Goal: Task Accomplishment & Management: Use online tool/utility

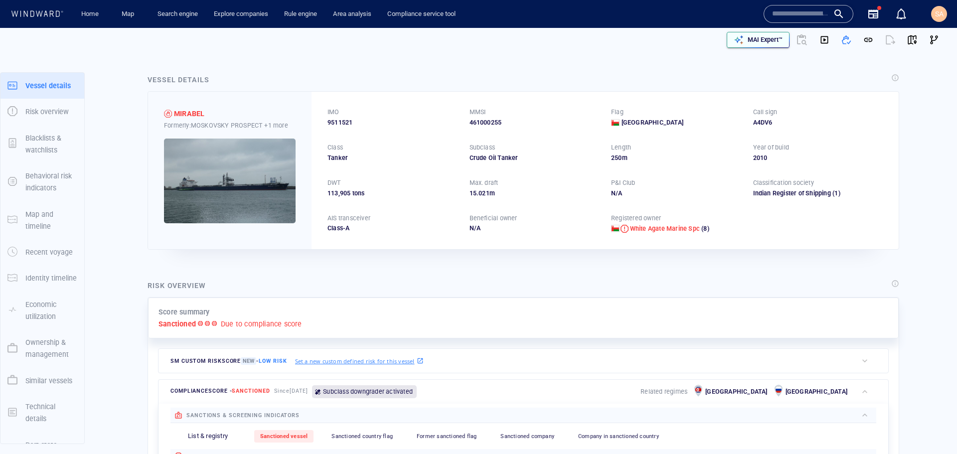
click at [759, 43] on p "MAI Expert™" at bounding box center [765, 39] width 35 height 9
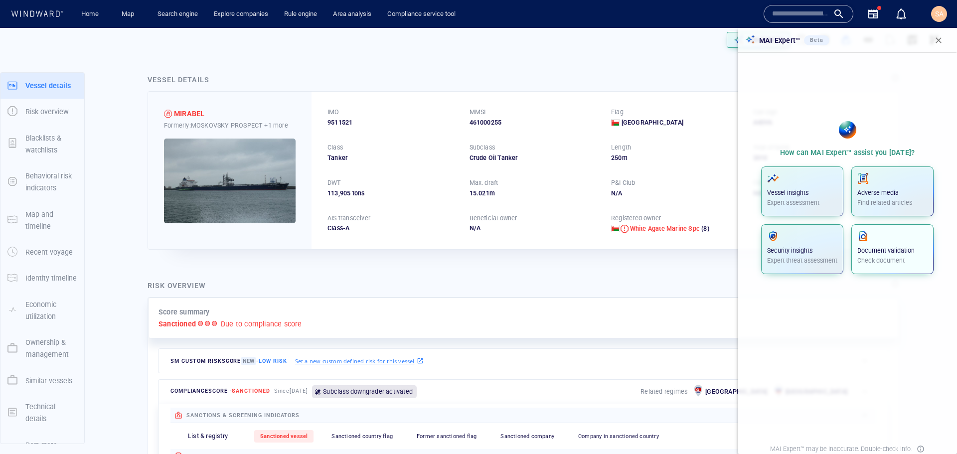
click at [873, 253] on p "Document validation" at bounding box center [893, 250] width 70 height 9
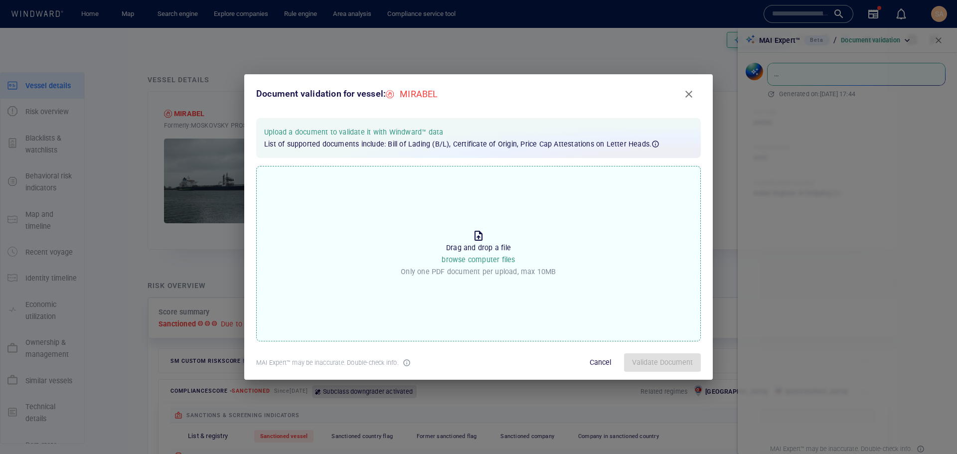
click at [470, 254] on p "Drag and drop a file browse computer files" at bounding box center [478, 254] width 73 height 24
click at [0, 0] on input "Drop the file to proceed Drag and drop a file browse computer files Only one PD…" at bounding box center [0, 0] width 0 height 0
click at [640, 360] on span "Validate Document" at bounding box center [662, 363] width 61 height 12
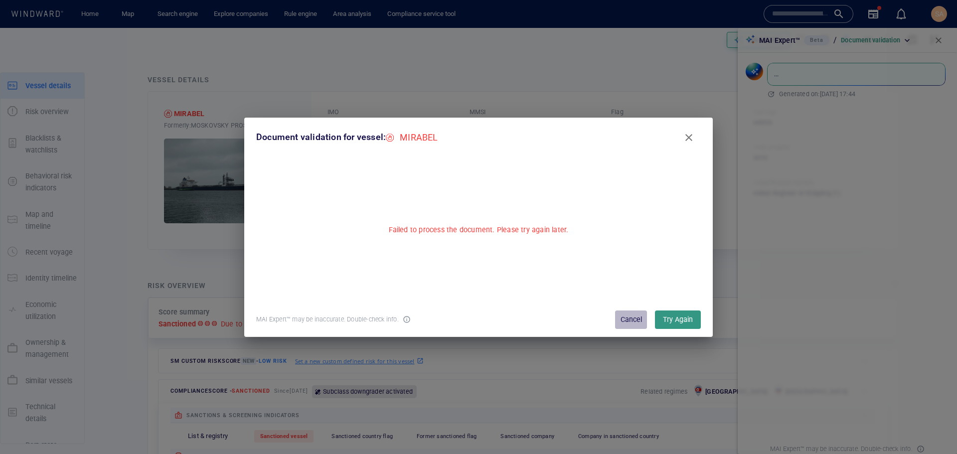
click at [644, 317] on button "Cancel" at bounding box center [631, 320] width 32 height 18
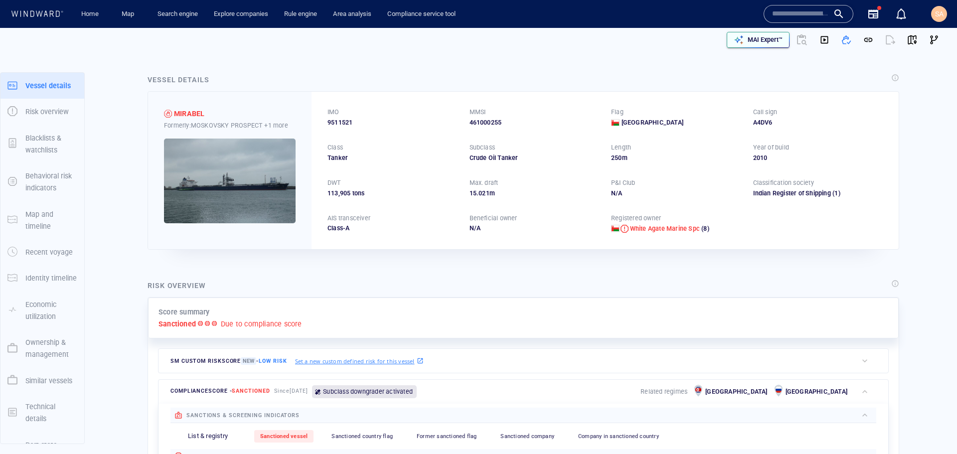
click at [762, 41] on p "MAI Expert™" at bounding box center [765, 39] width 35 height 9
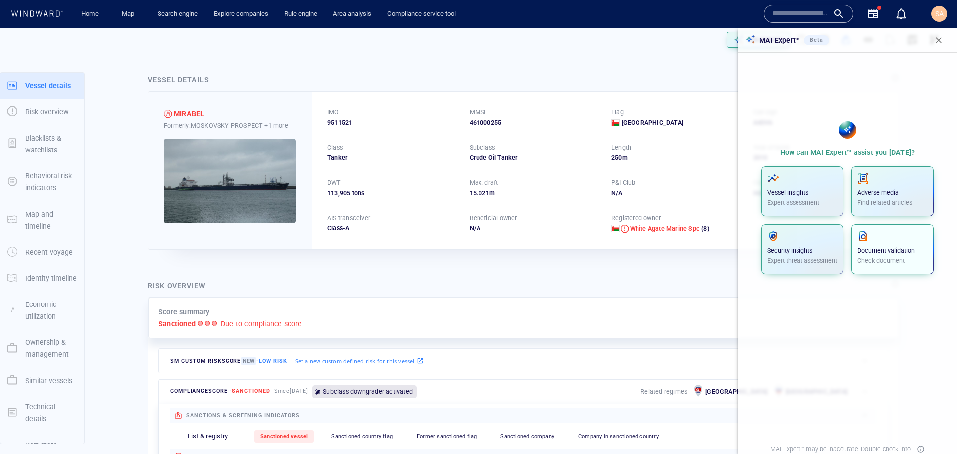
click at [875, 258] on p "Check document" at bounding box center [893, 260] width 70 height 9
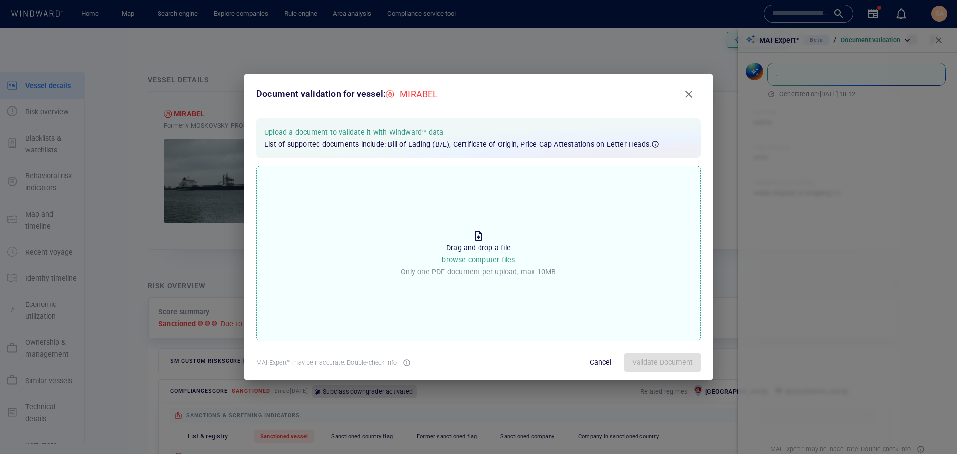
click at [511, 266] on p "Only one PDF document per upload, max 10MB" at bounding box center [478, 272] width 155 height 12
click at [0, 0] on input "Drop the file to proceed Drag and drop a file browse computer files Only one PD…" at bounding box center [0, 0] width 0 height 0
click at [667, 362] on span "Validate Document" at bounding box center [662, 363] width 61 height 12
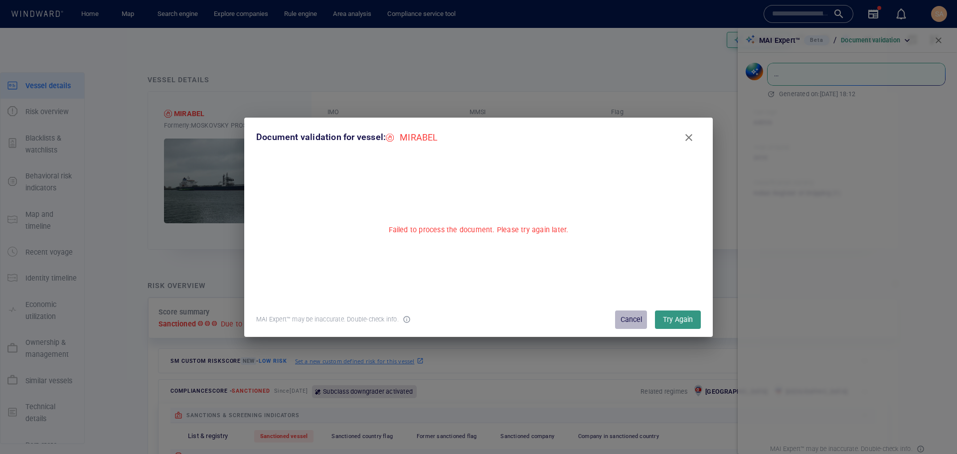
click at [629, 318] on span "Cancel" at bounding box center [631, 320] width 24 height 12
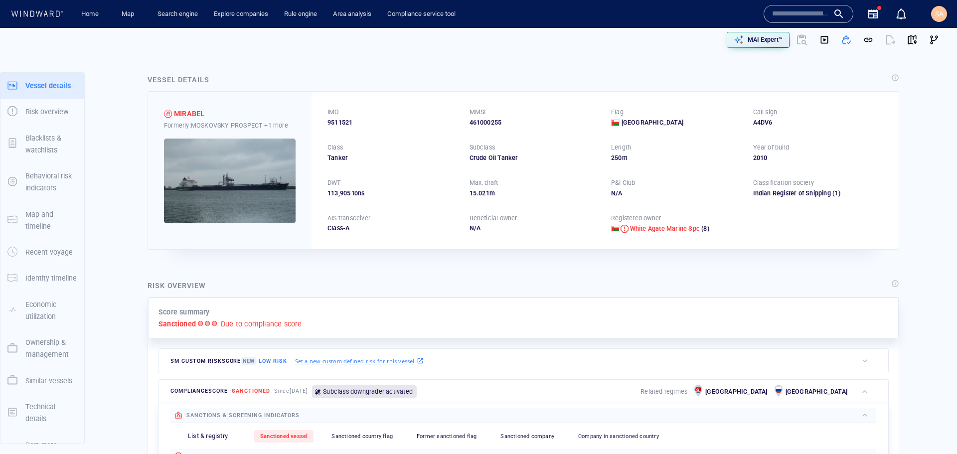
click at [794, 17] on input "text" at bounding box center [800, 13] width 57 height 15
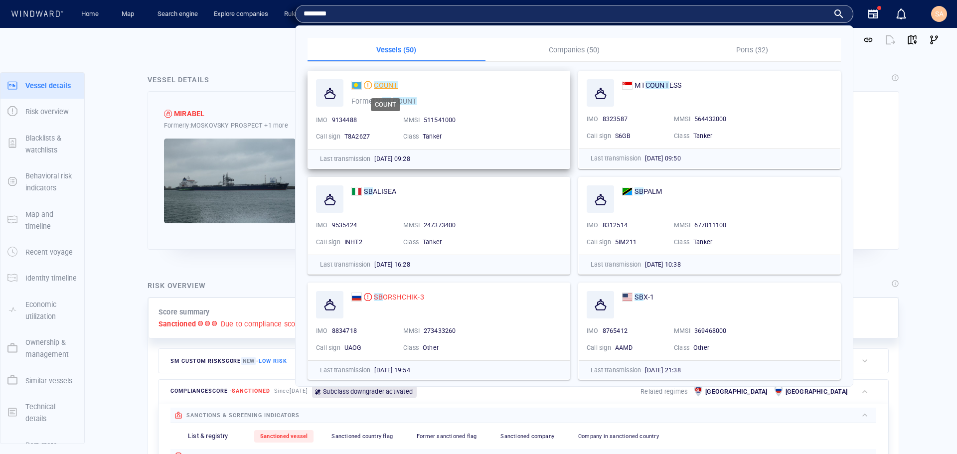
type input "********"
click at [389, 84] on mark "COUNT" at bounding box center [386, 85] width 24 height 8
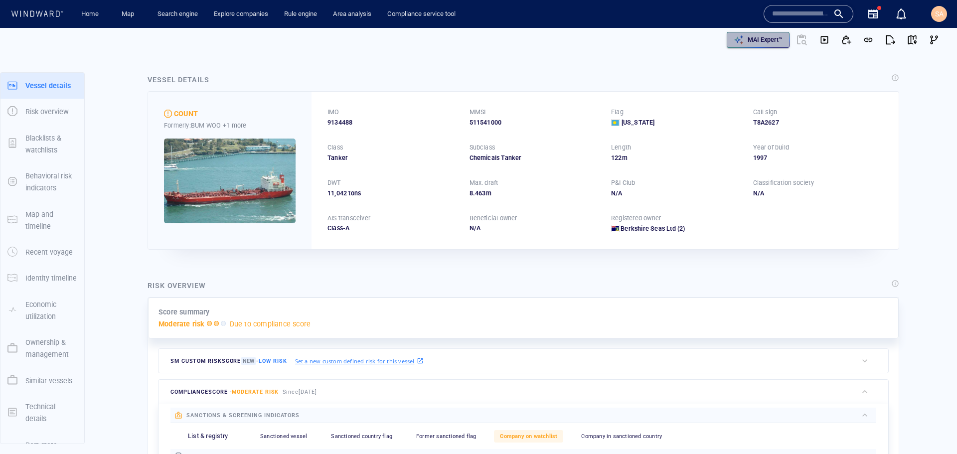
click at [764, 41] on p "MAI Expert™" at bounding box center [765, 39] width 35 height 9
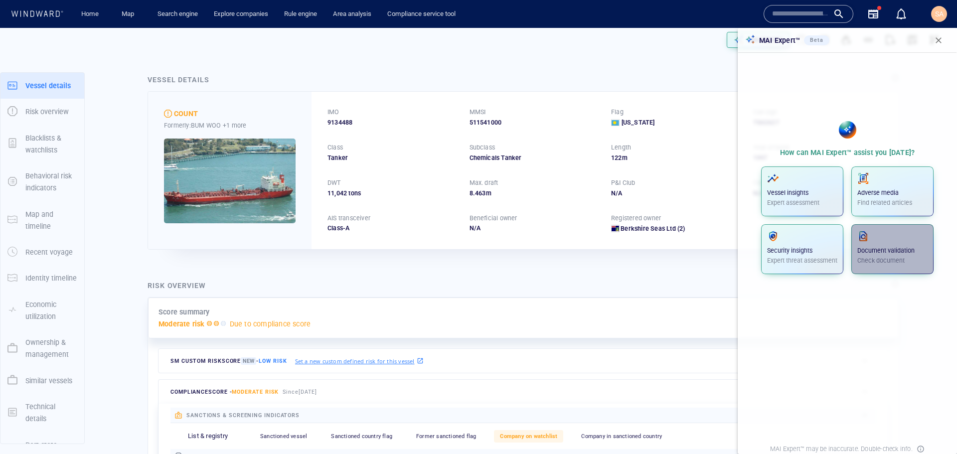
click at [875, 262] on span "Document validation Check document" at bounding box center [893, 249] width 70 height 38
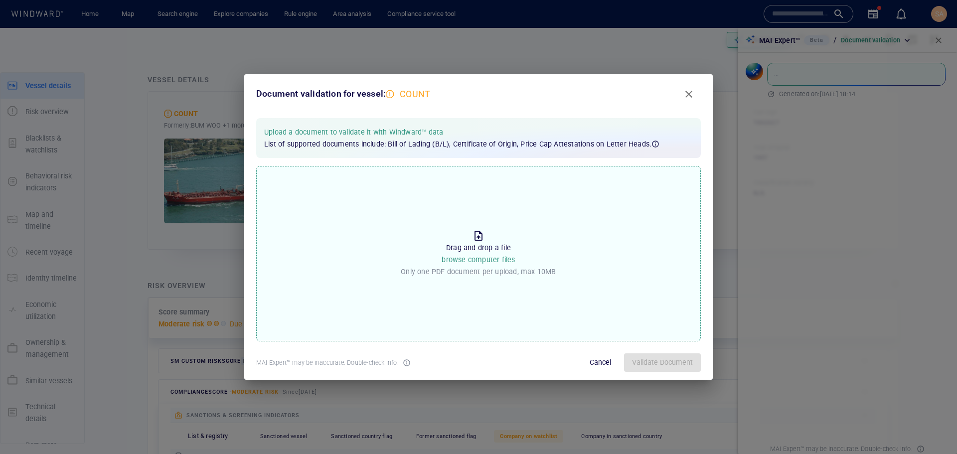
click at [464, 246] on p "Drag and drop a file browse computer files" at bounding box center [478, 254] width 73 height 24
click at [0, 0] on input "Drop the file to proceed Drag and drop a file browse computer files Only one PD…" at bounding box center [0, 0] width 0 height 0
click at [696, 358] on button "Validate Document" at bounding box center [662, 363] width 77 height 18
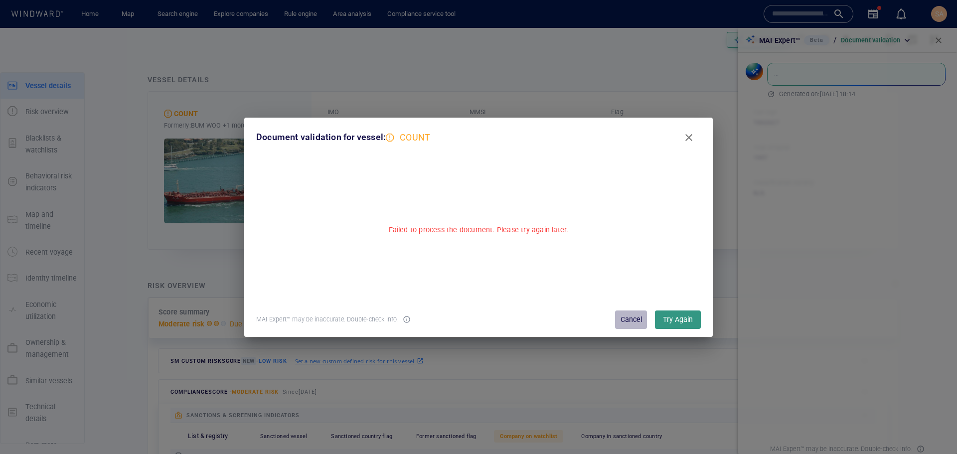
click at [625, 322] on span "Cancel" at bounding box center [631, 320] width 24 height 12
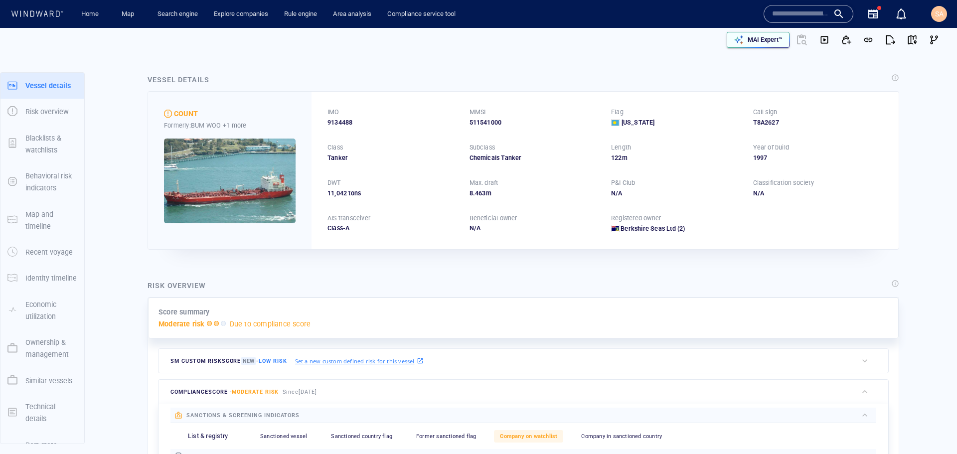
click at [754, 44] on div "MAI Expert™" at bounding box center [765, 39] width 39 height 13
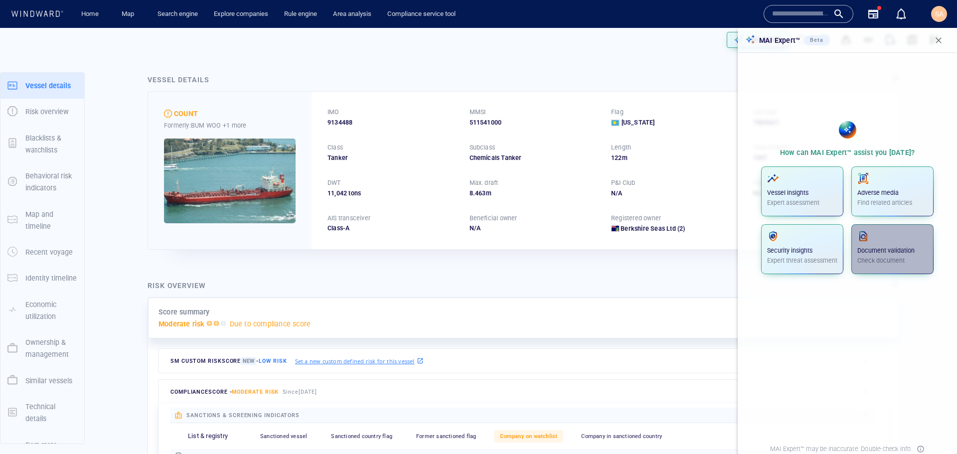
click at [878, 237] on span "button" at bounding box center [893, 236] width 70 height 12
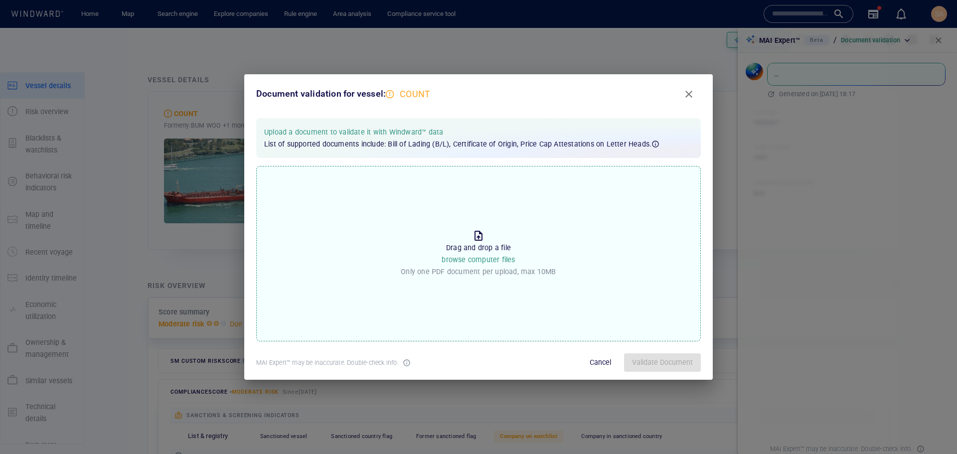
click at [477, 253] on p "Drag and drop a file browse computer files" at bounding box center [478, 254] width 73 height 24
click at [0, 0] on input "Drop the file to proceed Drag and drop a file browse computer files Only one PD…" at bounding box center [0, 0] width 0 height 0
click at [648, 358] on span "Validate Document" at bounding box center [662, 363] width 61 height 12
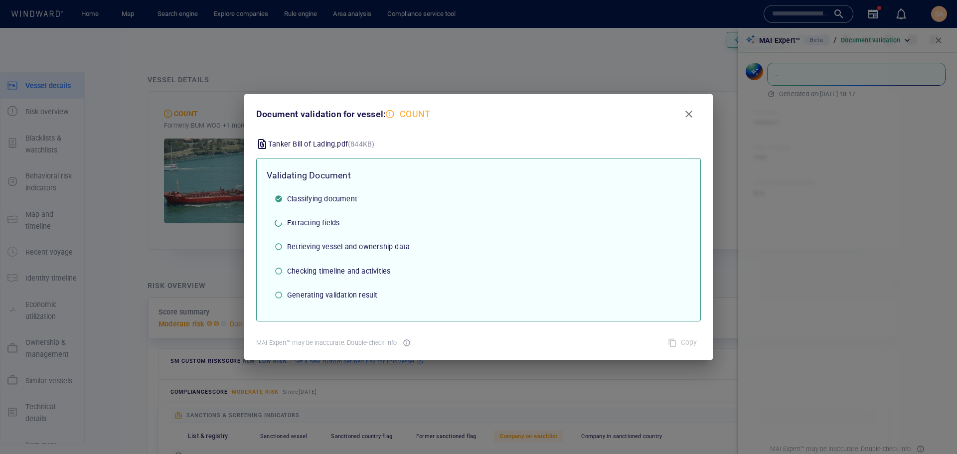
click at [514, 246] on span "Retrieving vessel and ownership data" at bounding box center [484, 247] width 395 height 12
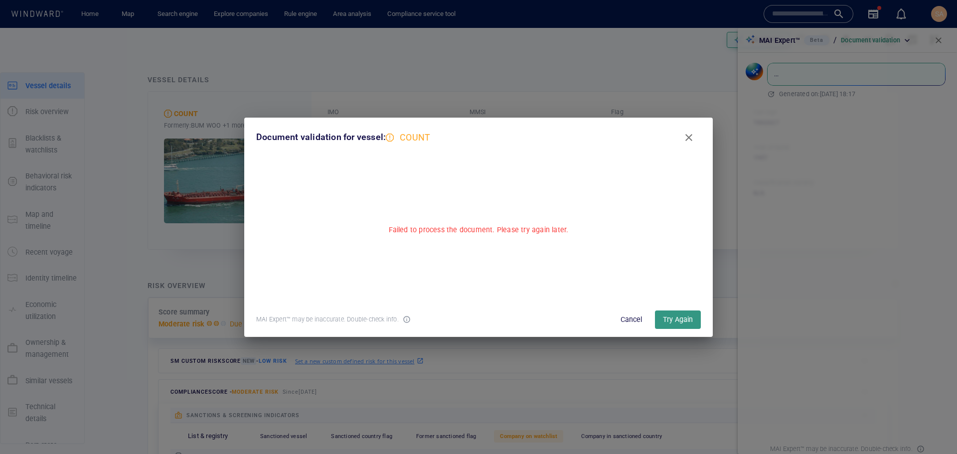
click at [619, 322] on button "Cancel" at bounding box center [631, 320] width 32 height 18
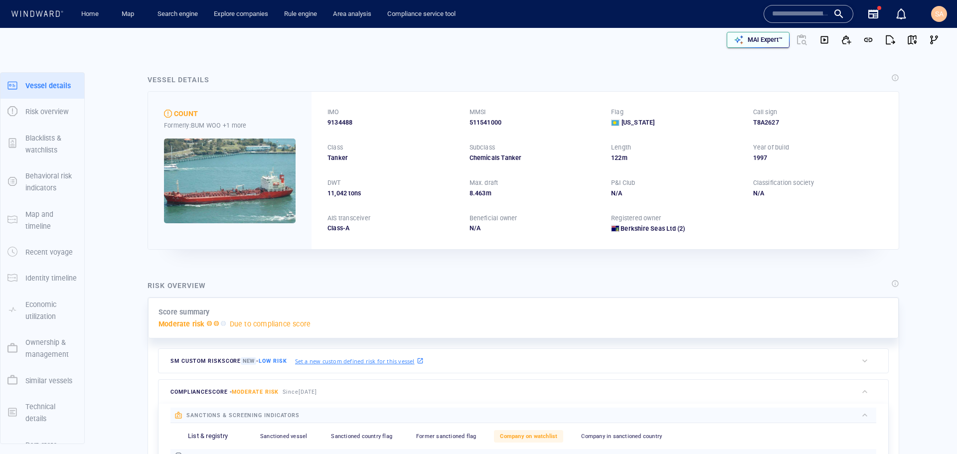
click at [762, 46] on div "MAI Expert™" at bounding box center [758, 40] width 53 height 14
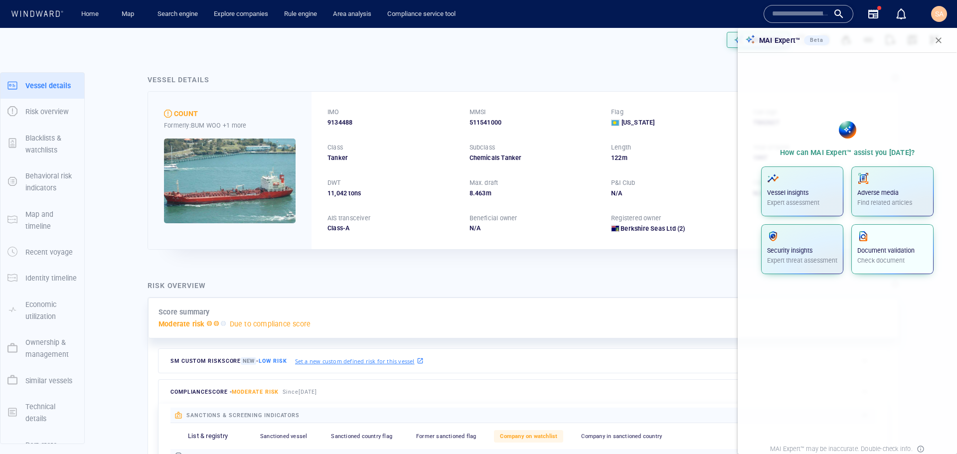
click at [891, 251] on p "Document validation" at bounding box center [893, 250] width 70 height 9
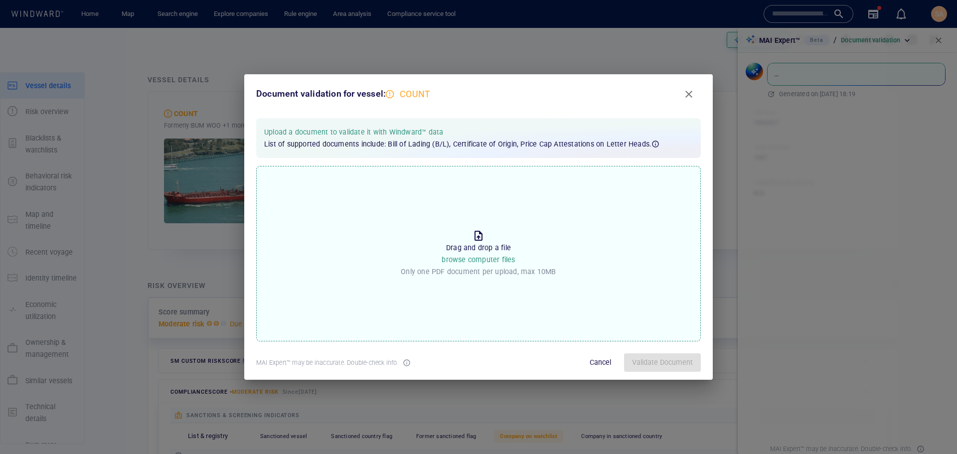
click at [507, 263] on span "browse computer files" at bounding box center [478, 260] width 73 height 8
click at [0, 0] on input "Drop the file to proceed Drag and drop a file browse computer files Only one PD…" at bounding box center [0, 0] width 0 height 0
click at [634, 364] on span "Validate Document" at bounding box center [662, 363] width 61 height 12
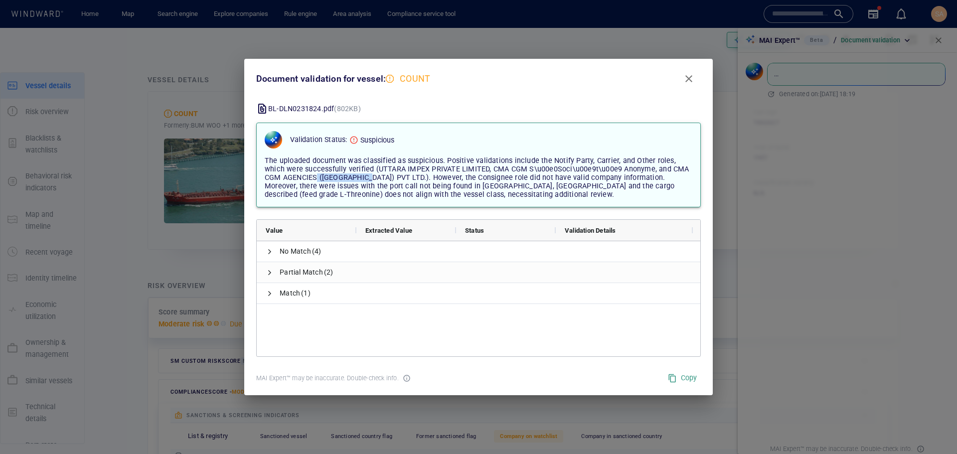
drag, startPoint x: 315, startPoint y: 180, endPoint x: 368, endPoint y: 177, distance: 52.9
click at [368, 177] on span "The uploaded document was classified as suspicious. Positive validations includ…" at bounding box center [477, 178] width 425 height 42
click at [386, 180] on span "The uploaded document was classified as suspicious. Positive validations includ…" at bounding box center [477, 178] width 425 height 42
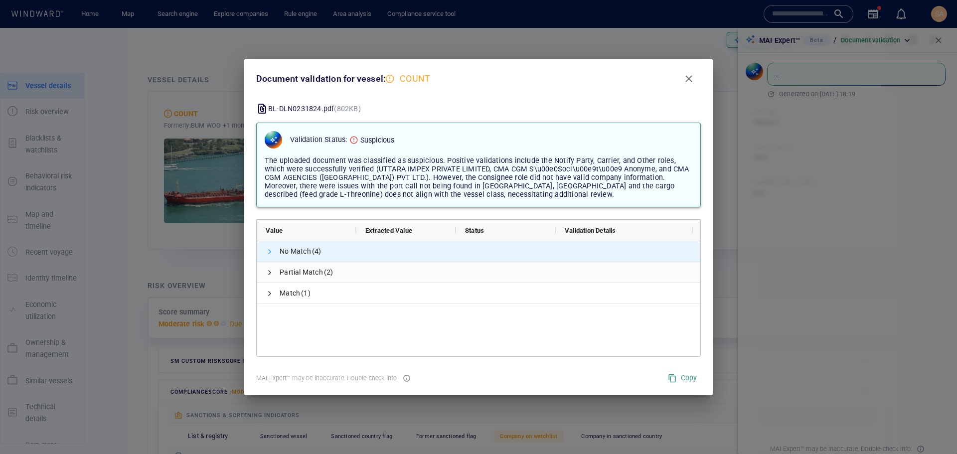
click at [266, 252] on span at bounding box center [270, 252] width 8 height 8
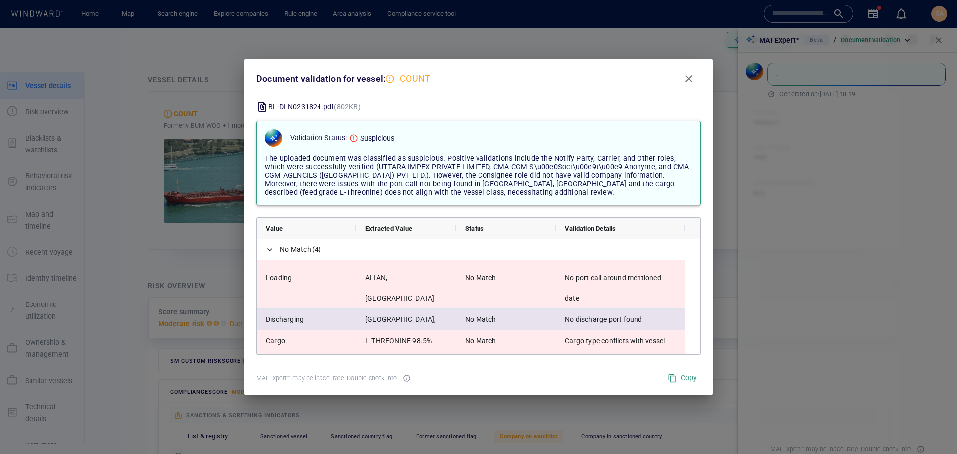
drag, startPoint x: 334, startPoint y: 318, endPoint x: 421, endPoint y: 319, distance: 86.8
click at [421, 319] on div "Discharging KOLKATA, INDIA No Match No discharge port found" at bounding box center [471, 319] width 429 height 21
drag, startPoint x: 637, startPoint y: 322, endPoint x: 550, endPoint y: 319, distance: 86.8
click at [553, 319] on div "Discharging KOLKATA, INDIA No Match No discharge port found" at bounding box center [471, 319] width 429 height 21
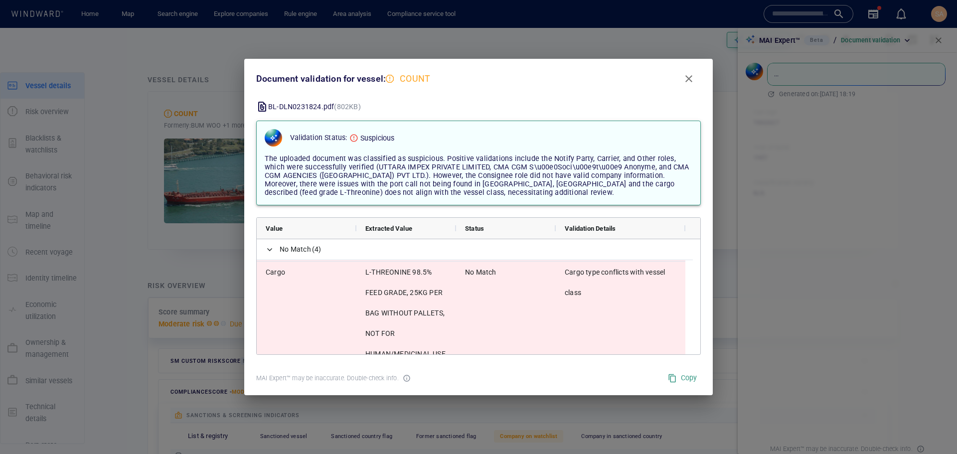
scroll to position [111, 0]
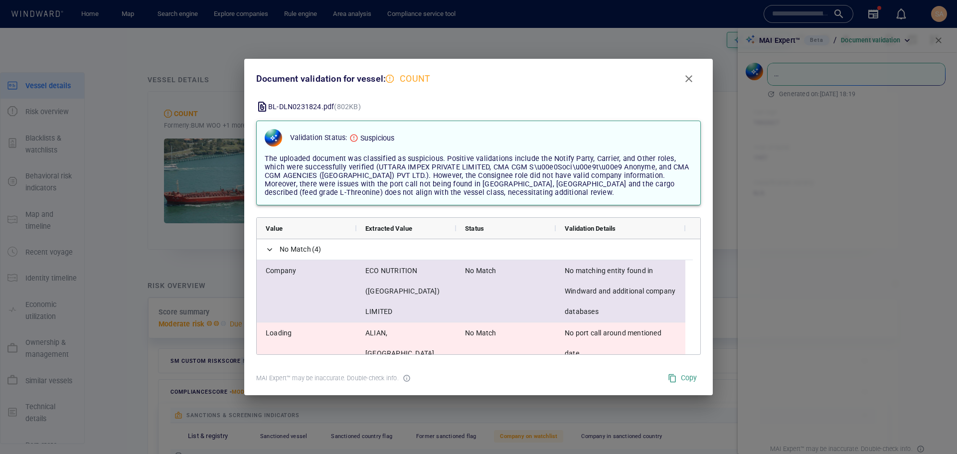
drag, startPoint x: 367, startPoint y: 270, endPoint x: 431, endPoint y: 272, distance: 64.4
click at [431, 272] on span "ECO NUTRITION (HONGKONG) LIMITED" at bounding box center [406, 291] width 82 height 61
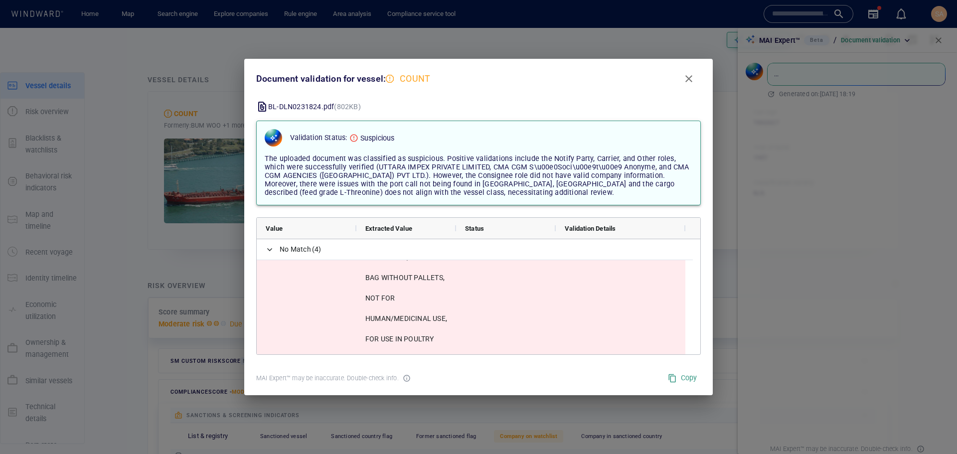
scroll to position [167, 0]
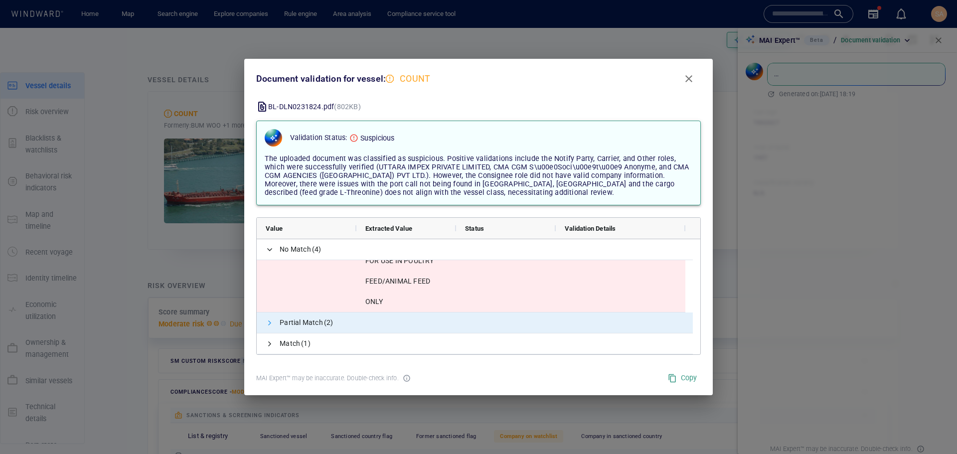
click at [270, 326] on span at bounding box center [270, 323] width 8 height 8
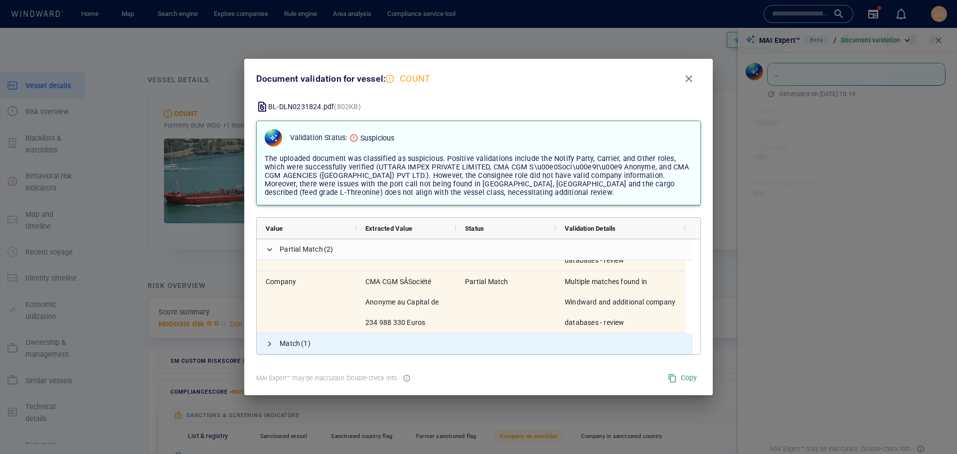
click at [265, 345] on span "Match (1)" at bounding box center [475, 344] width 436 height 20
click at [270, 343] on span at bounding box center [270, 344] width 8 height 8
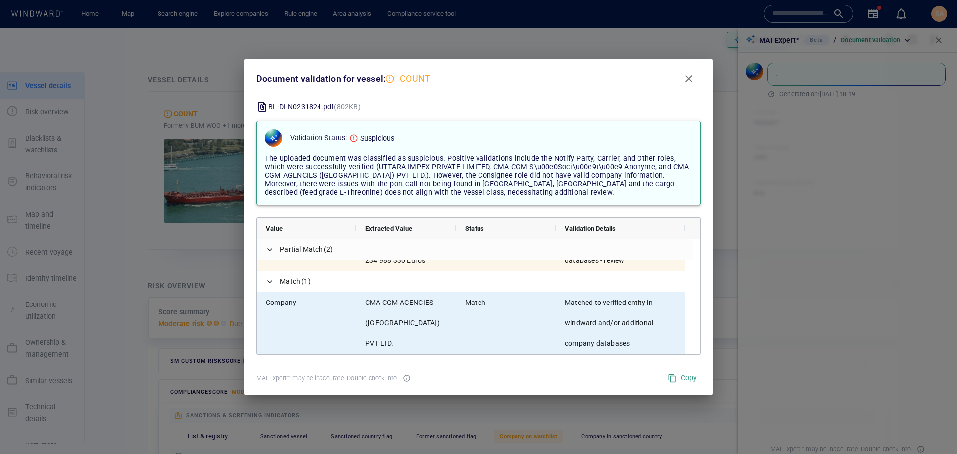
drag, startPoint x: 418, startPoint y: 330, endPoint x: 367, endPoint y: 305, distance: 57.1
click at [367, 305] on span "CMA CGM AGENCIES (INDIA) PVT LTD." at bounding box center [406, 323] width 82 height 61
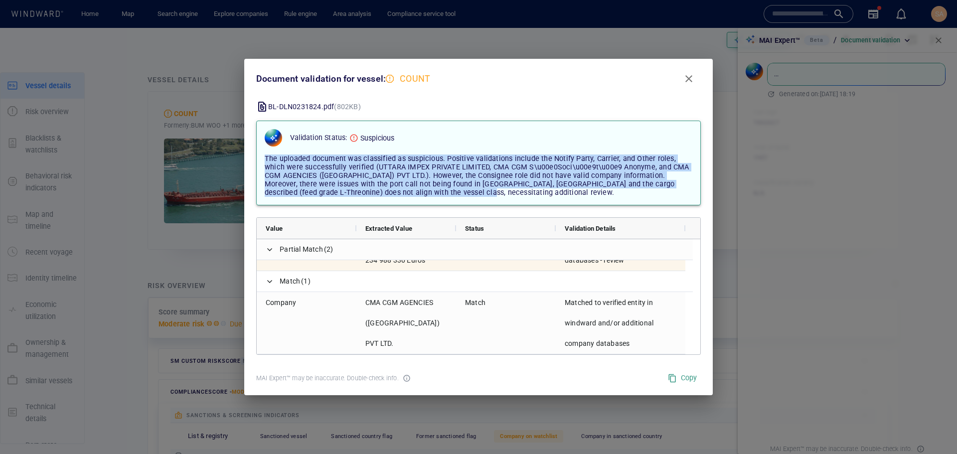
drag, startPoint x: 429, startPoint y: 195, endPoint x: 263, endPoint y: 153, distance: 171.9
click at [263, 153] on div "The uploaded document was classified as suspicious. Positive validations includ…" at bounding box center [479, 176] width 436 height 50
click at [479, 199] on div "The uploaded document was classified as suspicious. Positive validations includ…" at bounding box center [479, 176] width 436 height 50
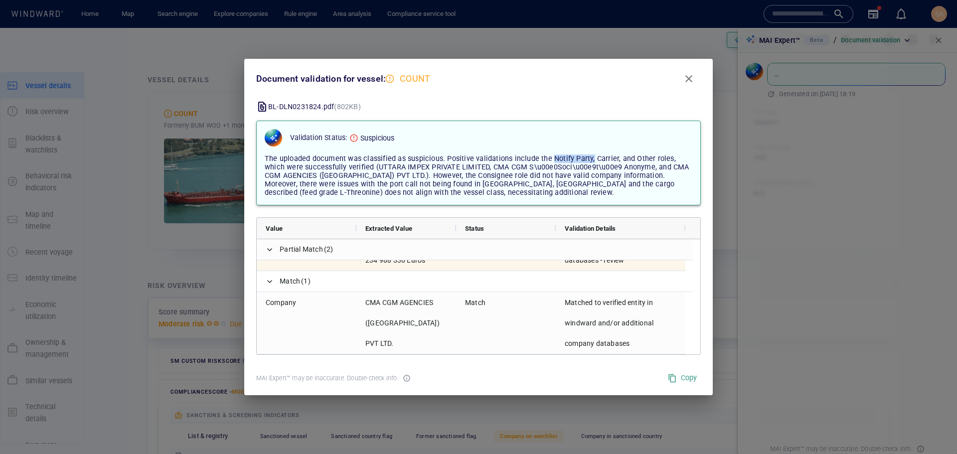
drag, startPoint x: 548, startPoint y: 159, endPoint x: 587, endPoint y: 160, distance: 39.4
click at [587, 160] on span "The uploaded document was classified as suspicious. Positive validations includ…" at bounding box center [477, 176] width 425 height 42
click at [603, 163] on span "The uploaded document was classified as suspicious. Positive validations includ…" at bounding box center [477, 176] width 425 height 42
drag, startPoint x: 592, startPoint y: 157, endPoint x: 604, endPoint y: 159, distance: 12.1
click at [604, 159] on span "The uploaded document was classified as suspicious. Positive validations includ…" at bounding box center [477, 176] width 425 height 42
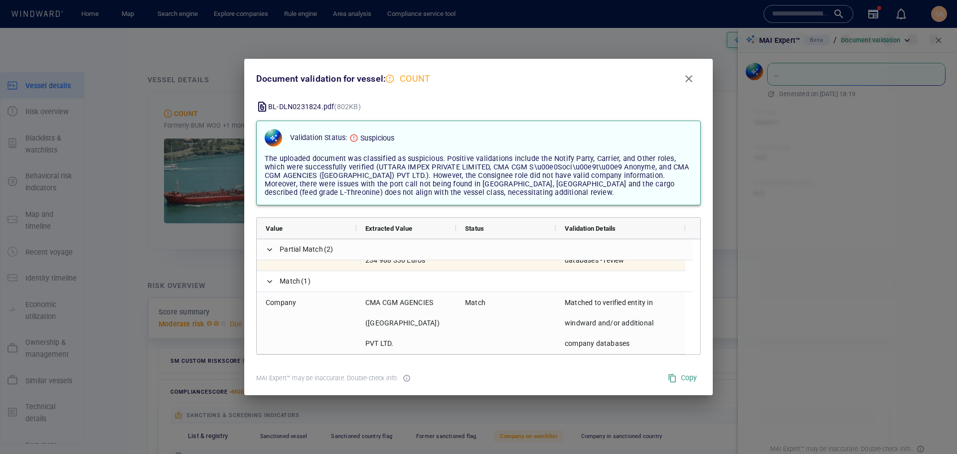
click at [514, 176] on span "The uploaded document was classified as suspicious. Positive validations includ…" at bounding box center [477, 176] width 425 height 42
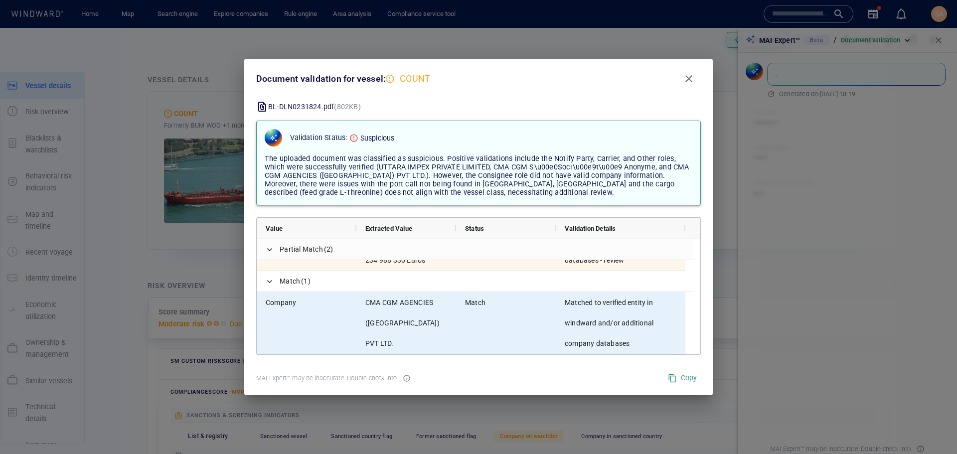
drag, startPoint x: 565, startPoint y: 306, endPoint x: 611, endPoint y: 328, distance: 50.6
click at [611, 328] on span "Matched to verified entity in windward and/or additional company databases" at bounding box center [621, 323] width 112 height 61
drag, startPoint x: 604, startPoint y: 304, endPoint x: 612, endPoint y: 320, distance: 17.8
click at [612, 320] on span "Matched to verified entity in windward and/or additional company databases" at bounding box center [621, 323] width 112 height 61
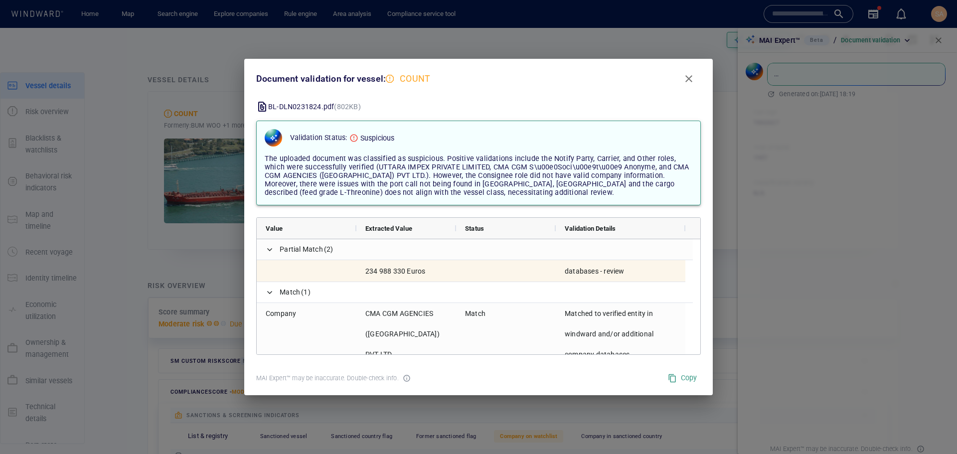
scroll to position [408, 0]
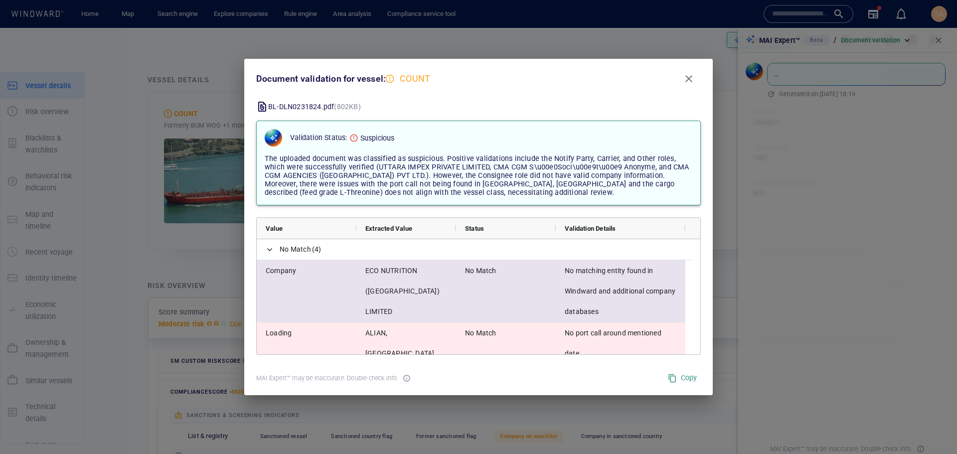
drag, startPoint x: 366, startPoint y: 269, endPoint x: 436, endPoint y: 291, distance: 72.6
click at [436, 291] on span "ECO NUTRITION (HONGKONG) LIMITED" at bounding box center [406, 291] width 82 height 61
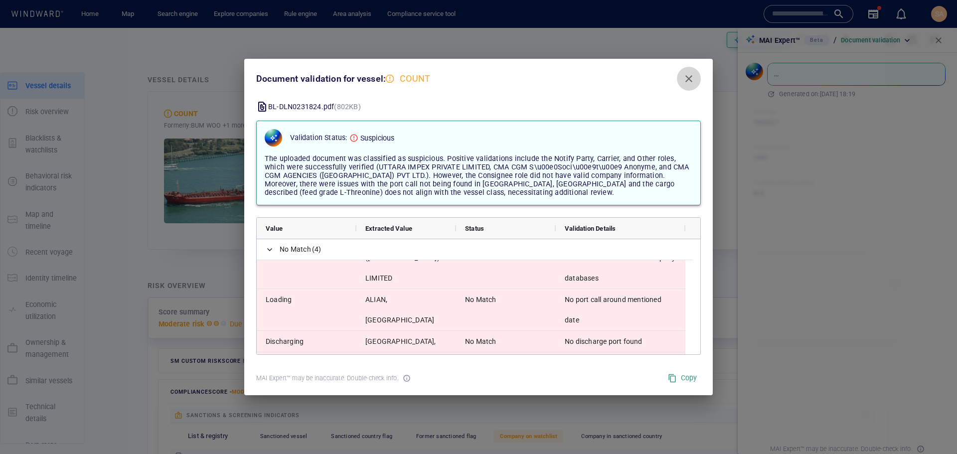
click at [684, 75] on span "Close" at bounding box center [689, 79] width 12 height 12
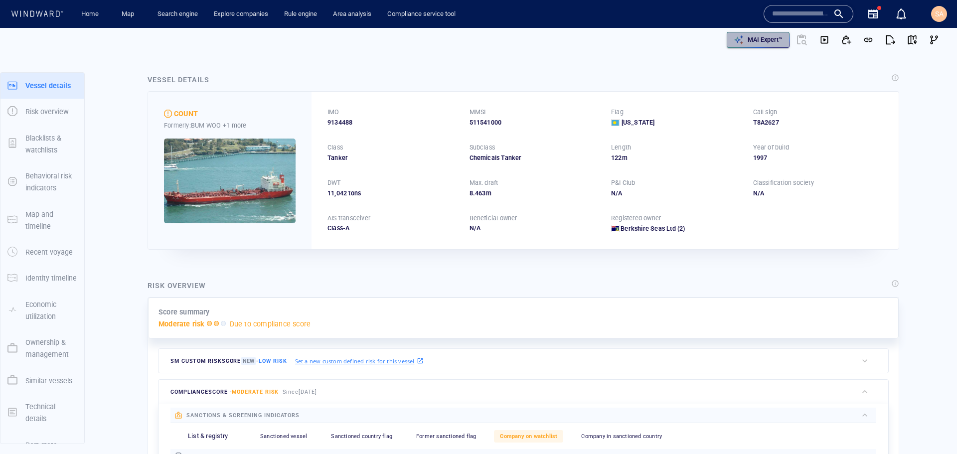
click at [759, 37] on p "MAI Expert™" at bounding box center [765, 39] width 35 height 9
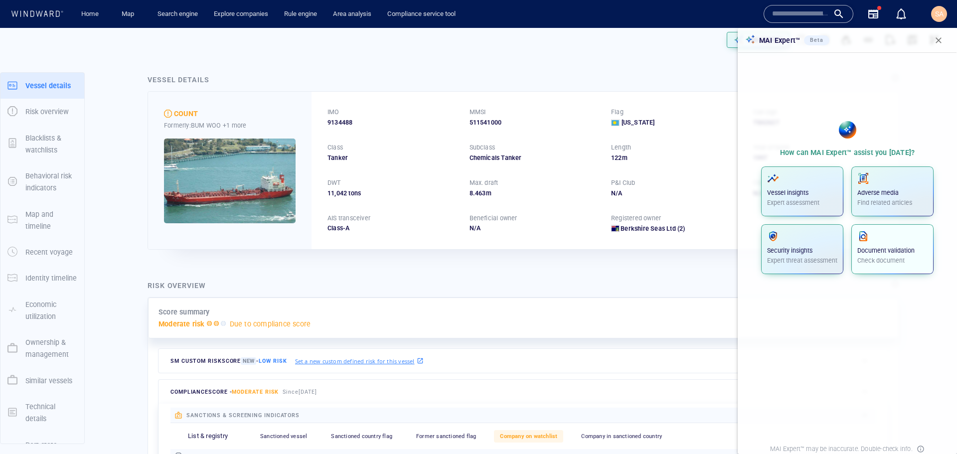
click at [873, 248] on p "Document validation" at bounding box center [893, 250] width 70 height 9
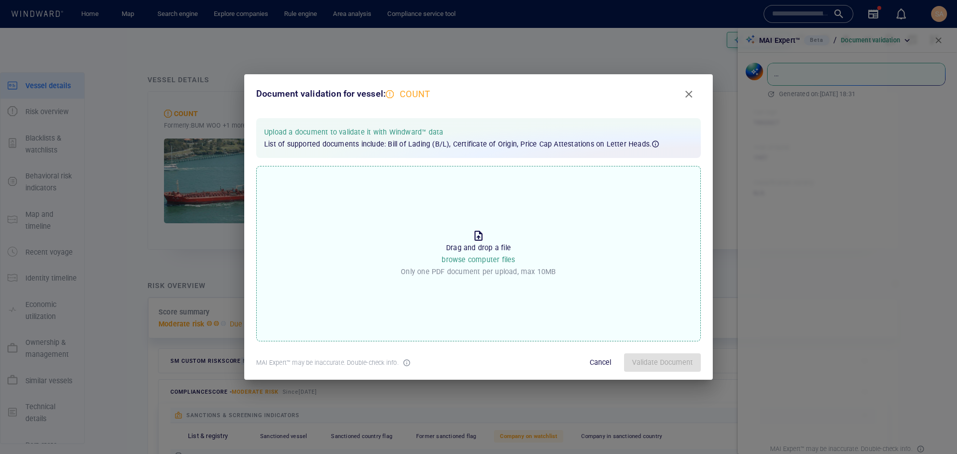
click at [473, 237] on icon at bounding box center [479, 236] width 12 height 12
click at [0, 0] on input "Drop the file to proceed Drag and drop a file browse computer files Only one PD…" at bounding box center [0, 0] width 0 height 0
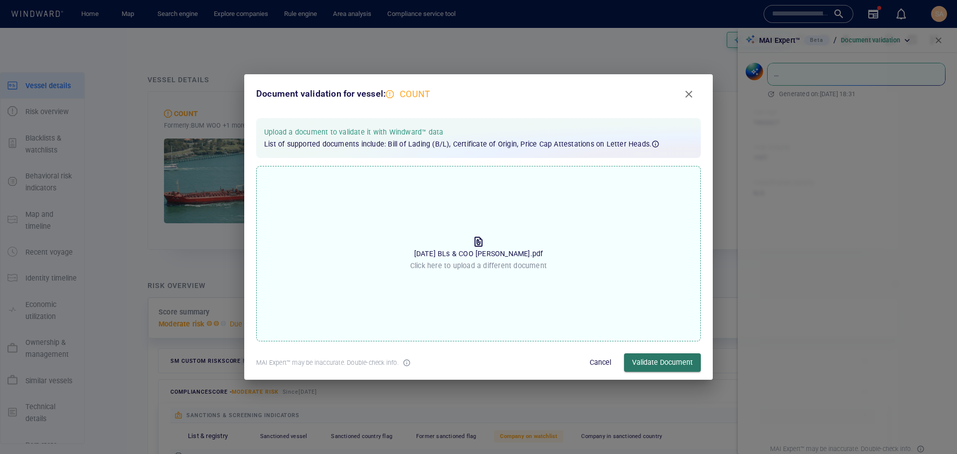
click at [634, 361] on span "Validate Document" at bounding box center [662, 363] width 61 height 12
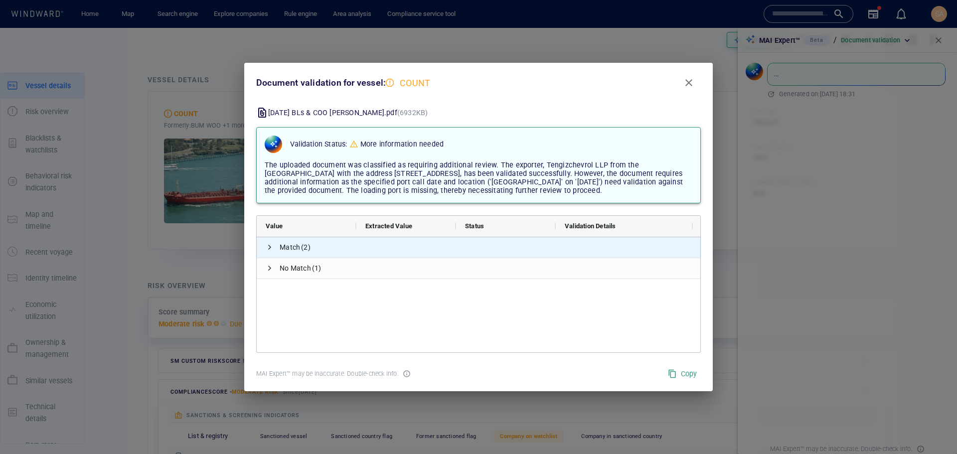
click at [271, 245] on span at bounding box center [270, 247] width 8 height 8
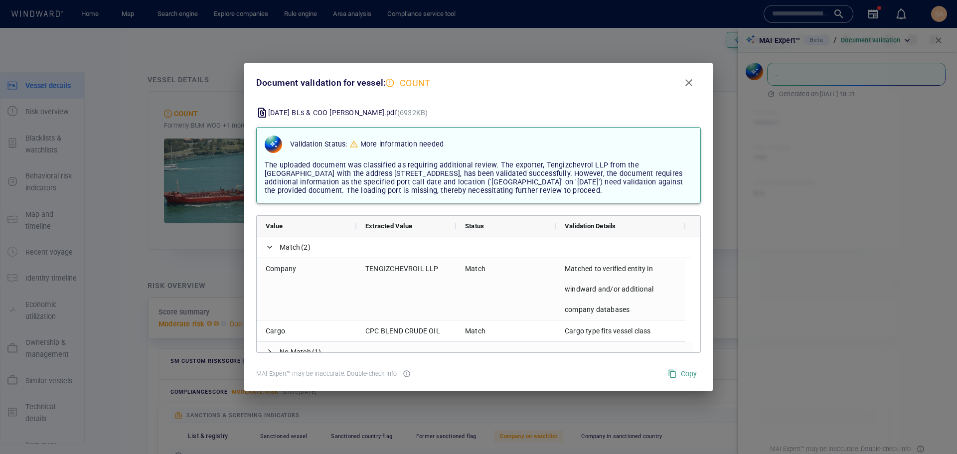
scroll to position [10, 0]
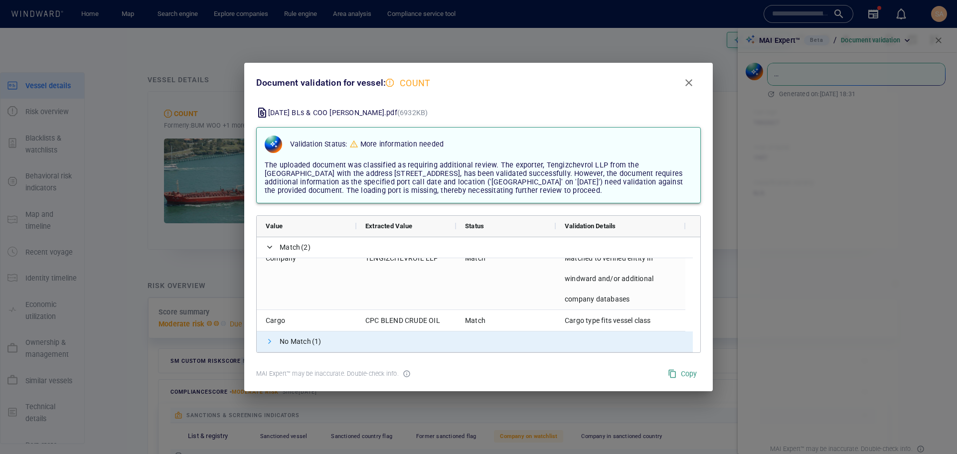
click at [267, 346] on span at bounding box center [270, 342] width 8 height 8
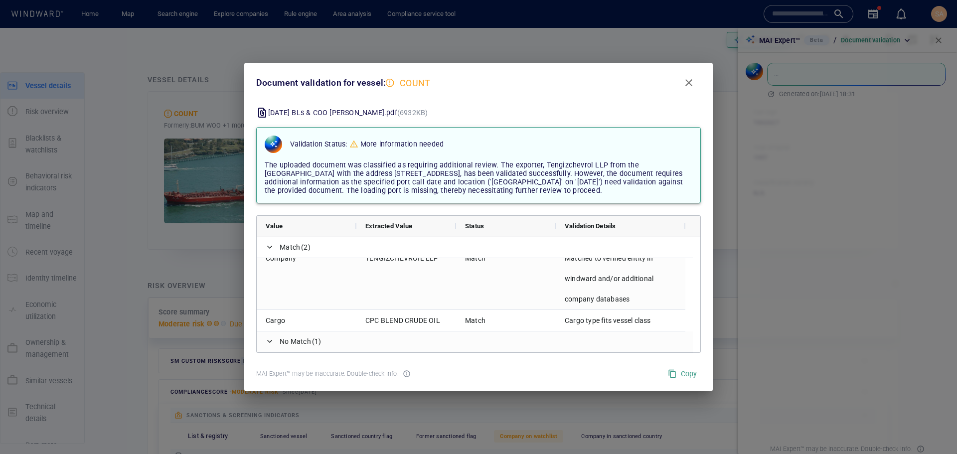
scroll to position [32, 0]
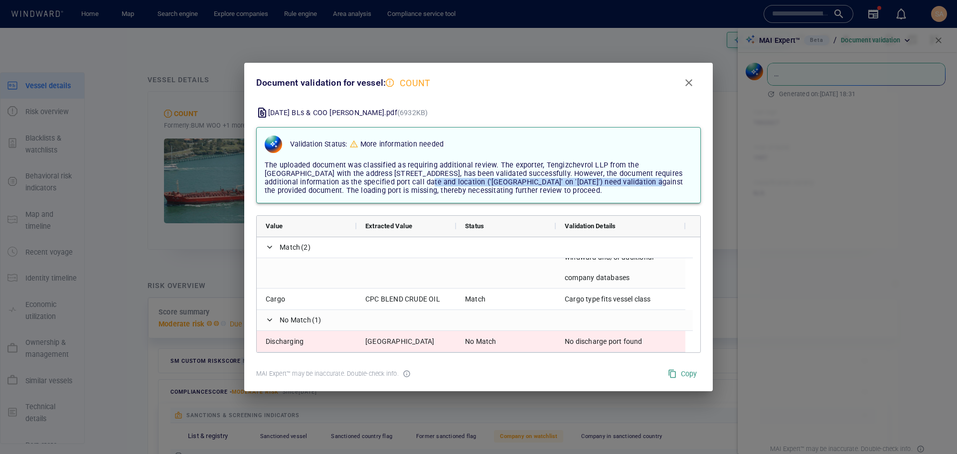
drag, startPoint x: 389, startPoint y: 181, endPoint x: 603, endPoint y: 185, distance: 214.5
click at [603, 185] on span "The uploaded document was classified as requiring additional review. The export…" at bounding box center [474, 178] width 418 height 34
click at [517, 182] on span "The uploaded document was classified as requiring additional review. The export…" at bounding box center [474, 178] width 418 height 34
click at [447, 181] on span "The uploaded document was classified as requiring additional review. The export…" at bounding box center [474, 178] width 418 height 34
drag, startPoint x: 355, startPoint y: 194, endPoint x: 434, endPoint y: 196, distance: 78.8
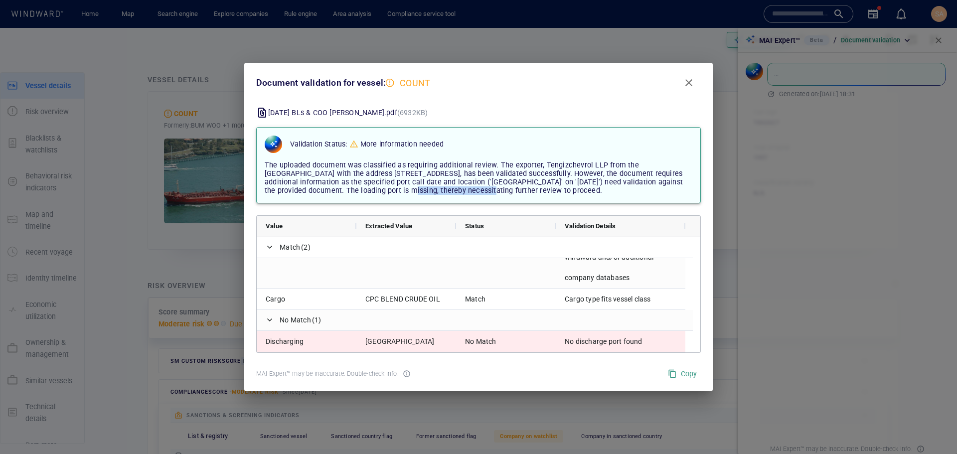
click at [434, 196] on div "The uploaded document was classified as requiring additional review. The export…" at bounding box center [479, 178] width 436 height 42
drag, startPoint x: 586, startPoint y: 191, endPoint x: 589, endPoint y: 196, distance: 6.5
click at [586, 191] on span "The uploaded document was classified as requiring additional review. The export…" at bounding box center [474, 178] width 418 height 34
drag, startPoint x: 597, startPoint y: 193, endPoint x: 264, endPoint y: 165, distance: 333.8
click at [264, 165] on div "The uploaded document was classified as requiring additional review. The export…" at bounding box center [479, 178] width 436 height 42
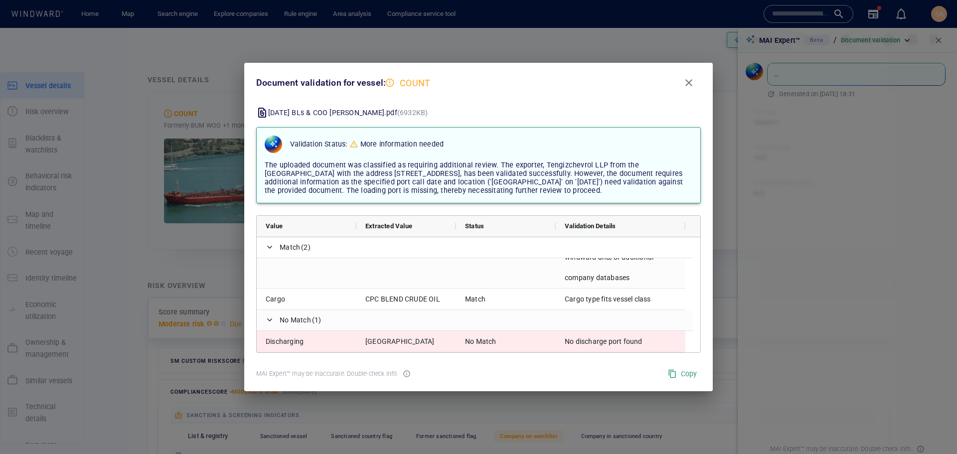
click at [326, 170] on span "The uploaded document was classified as requiring additional review. The export…" at bounding box center [474, 178] width 418 height 34
click at [688, 86] on span "Close" at bounding box center [689, 83] width 12 height 12
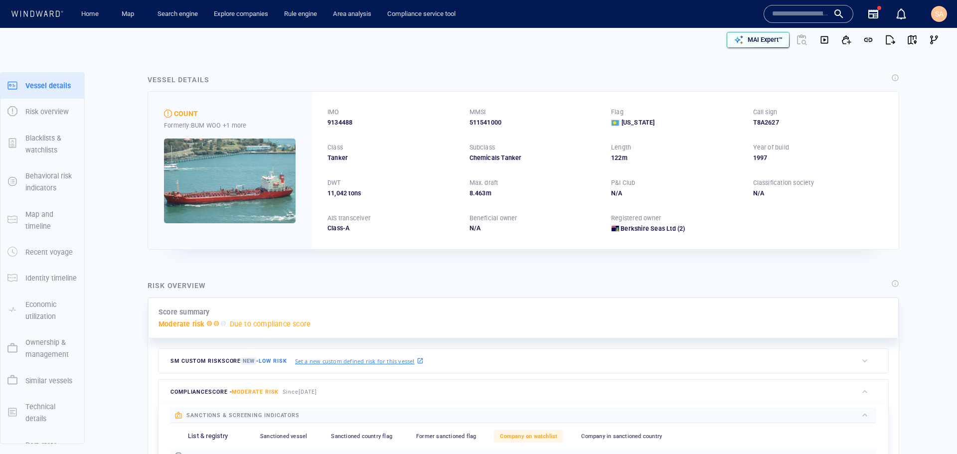
click at [767, 44] on div "MAI Expert™" at bounding box center [765, 39] width 39 height 13
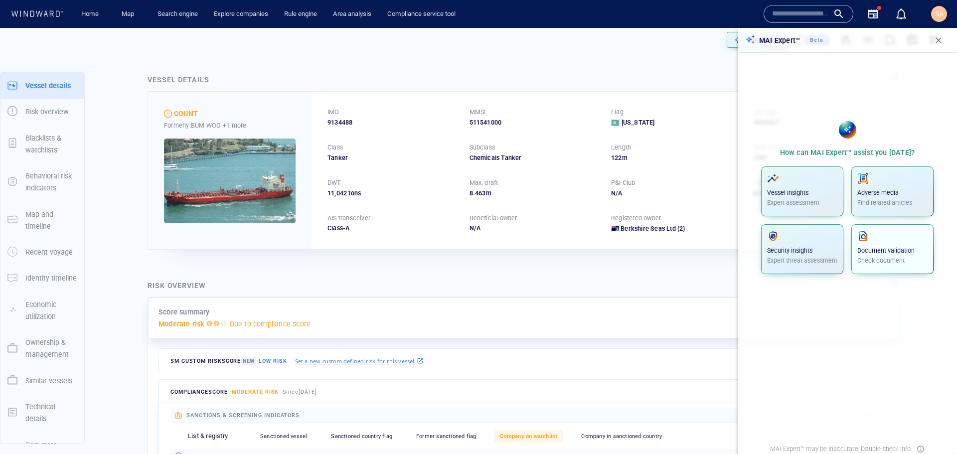
click at [887, 246] on div "Document validation Check document" at bounding box center [893, 247] width 70 height 35
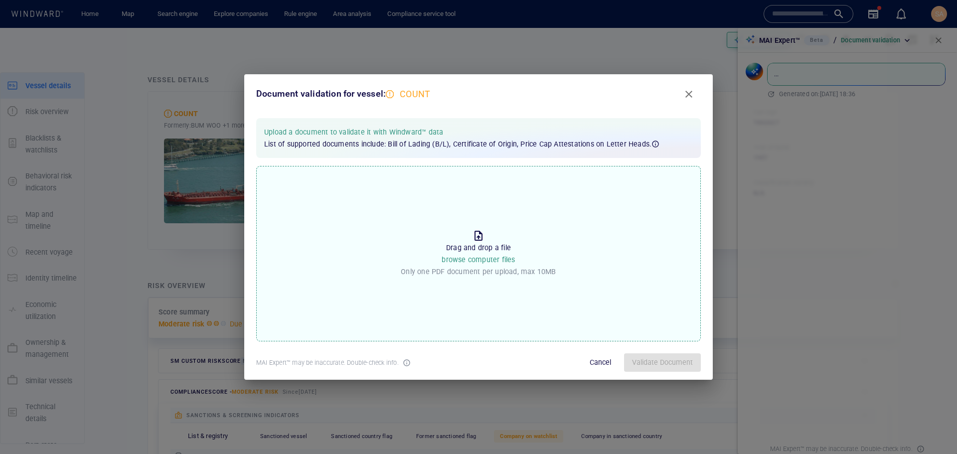
click at [480, 256] on span "browse computer files" at bounding box center [478, 260] width 73 height 8
click at [0, 0] on input "Drop the file to proceed Drag and drop a file browse computer files Only one PD…" at bounding box center [0, 0] width 0 height 0
click at [696, 89] on button "Close" at bounding box center [689, 94] width 24 height 24
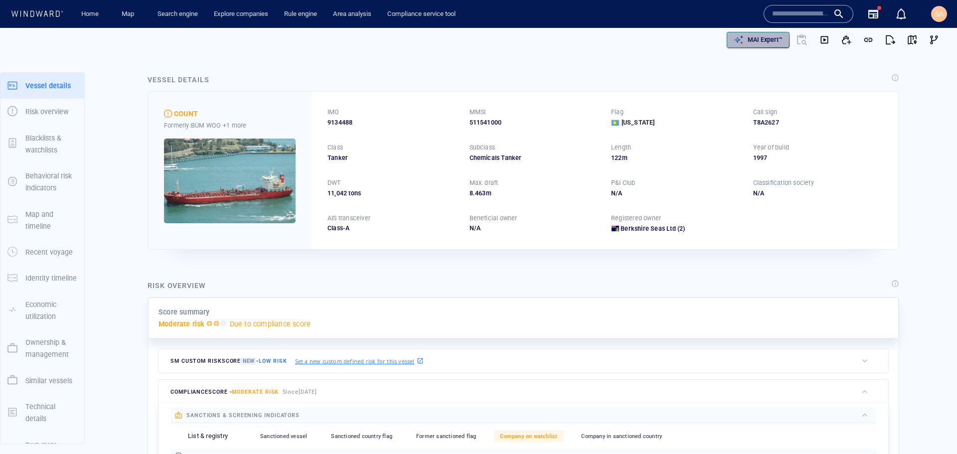
click at [761, 35] on div "MAI Expert™" at bounding box center [765, 39] width 39 height 13
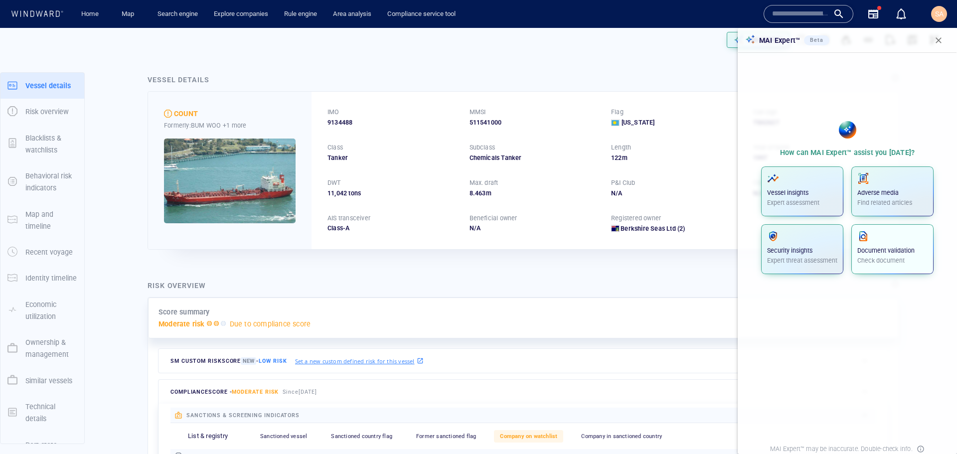
click at [862, 239] on icon "button" at bounding box center [864, 236] width 12 height 12
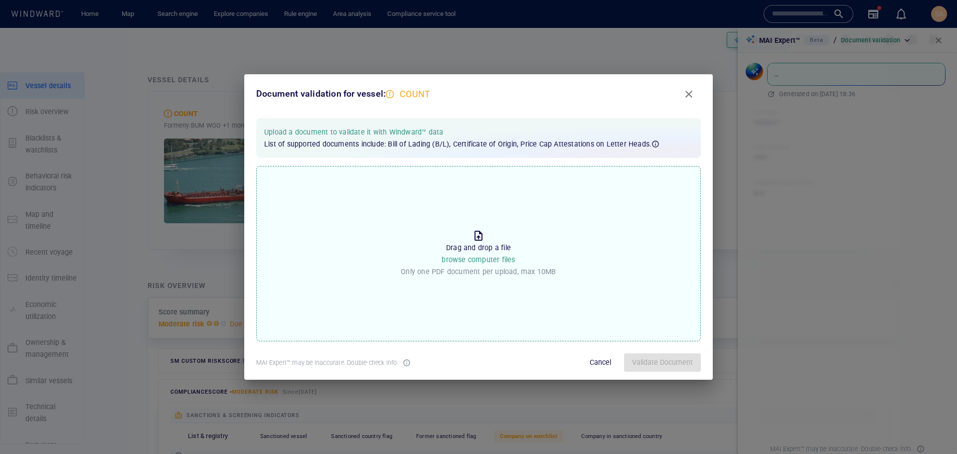
click at [492, 256] on span "browse computer files" at bounding box center [478, 260] width 73 height 8
click at [0, 0] on input "Drop the file to proceed Drag and drop a file browse computer files Only one PD…" at bounding box center [0, 0] width 0 height 0
click at [663, 361] on span "Validate Document" at bounding box center [662, 363] width 61 height 12
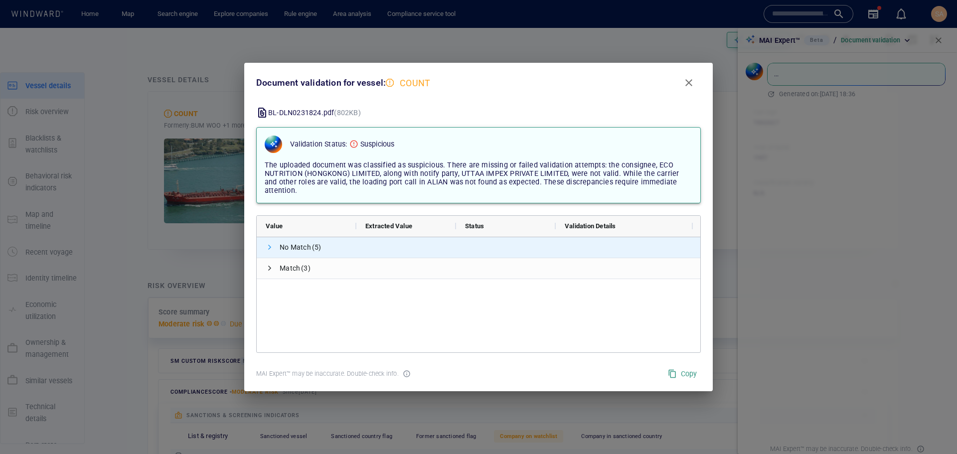
click at [272, 247] on span at bounding box center [270, 247] width 8 height 8
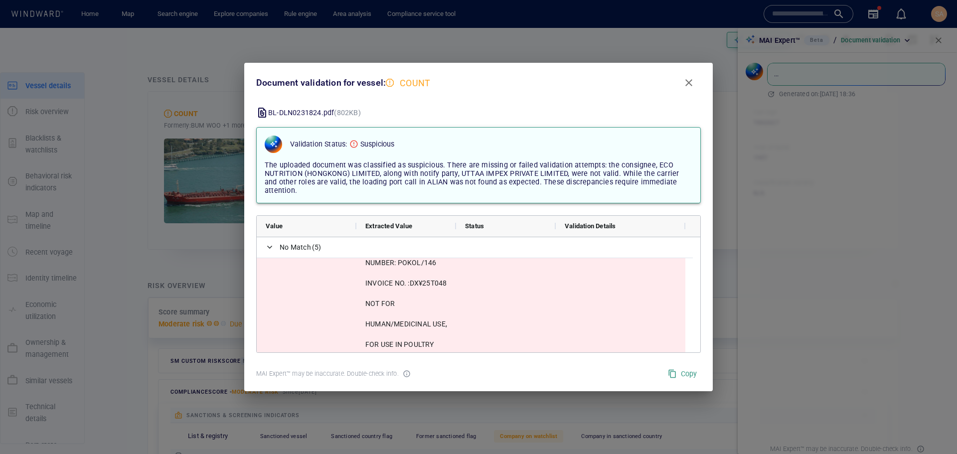
scroll to position [301, 0]
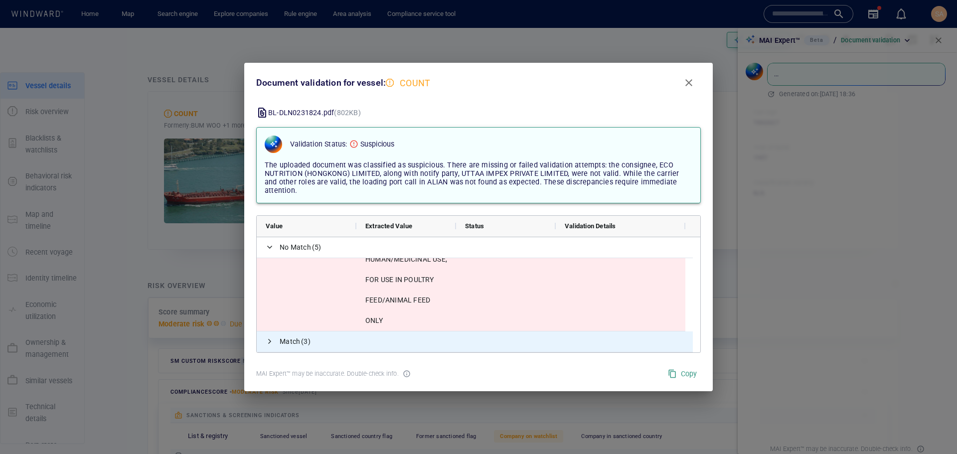
click at [265, 343] on span "Match (3)" at bounding box center [475, 342] width 436 height 20
click at [269, 343] on span at bounding box center [270, 342] width 8 height 8
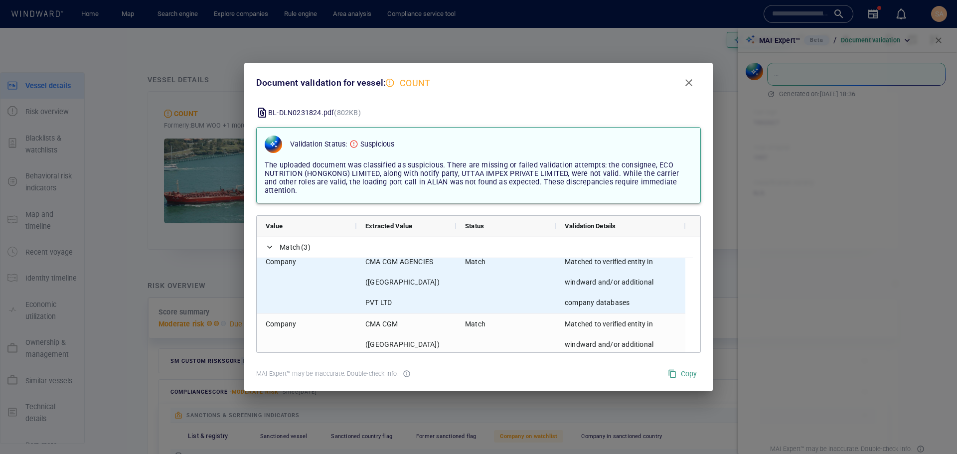
scroll to position [528, 0]
